Goal: Use online tool/utility

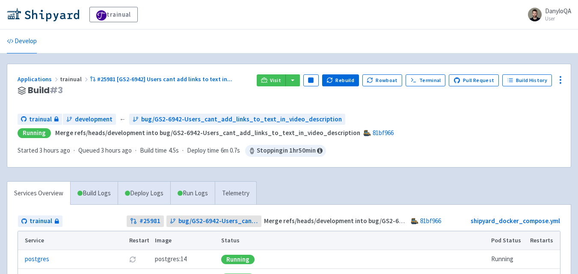
click at [300, 78] on button "button" at bounding box center [292, 80] width 15 height 12
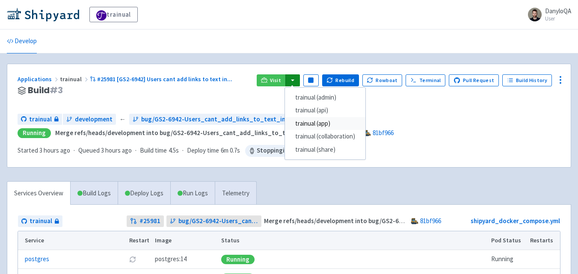
click at [321, 127] on link "trainual (app)" at bounding box center [325, 123] width 80 height 13
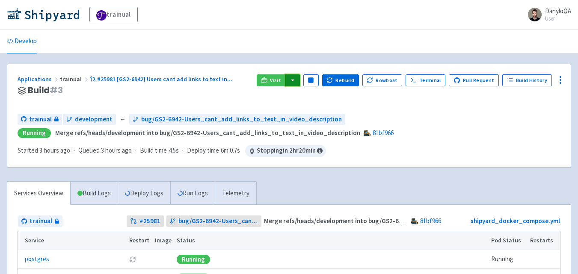
click at [300, 77] on button "button" at bounding box center [292, 80] width 15 height 12
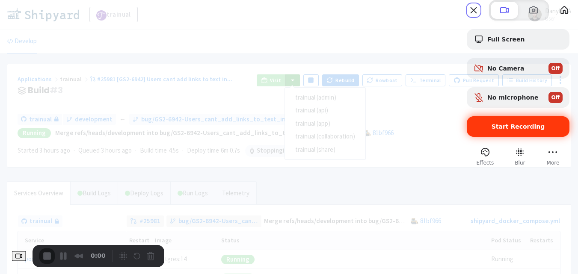
click at [494, 130] on span "Start Recording" at bounding box center [517, 126] width 53 height 7
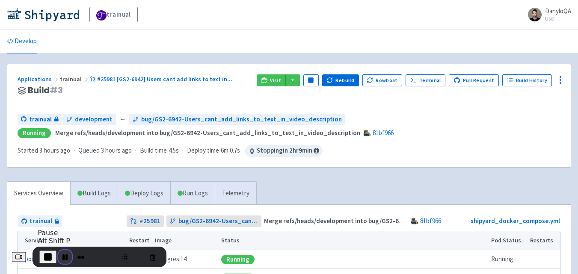
click at [66, 257] on button "Pause Recording" at bounding box center [65, 257] width 14 height 14
click at [53, 254] on button "End Recording" at bounding box center [46, 257] width 14 height 14
